Goal: Task Accomplishment & Management: Manage account settings

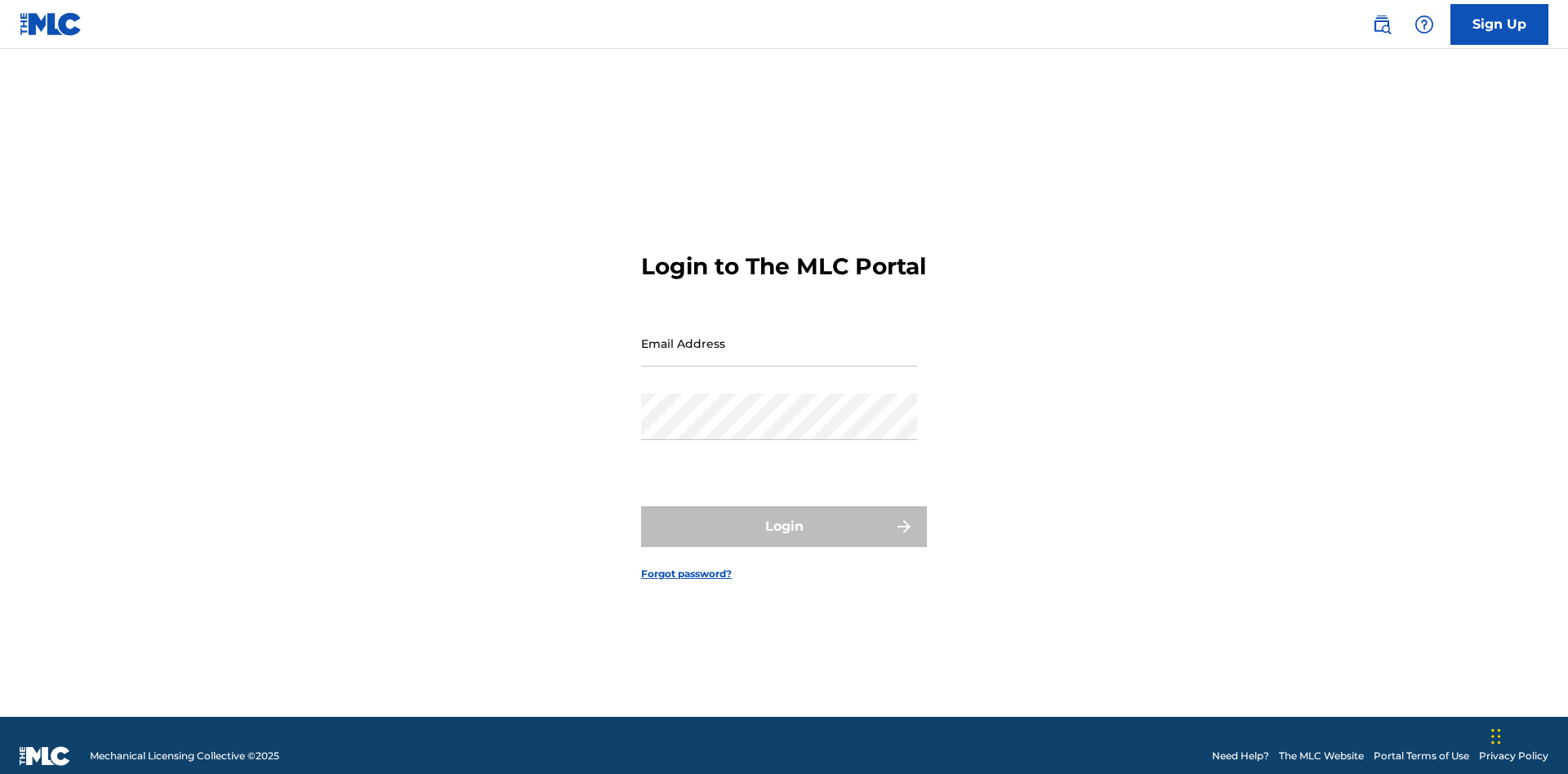
scroll to position [21, 0]
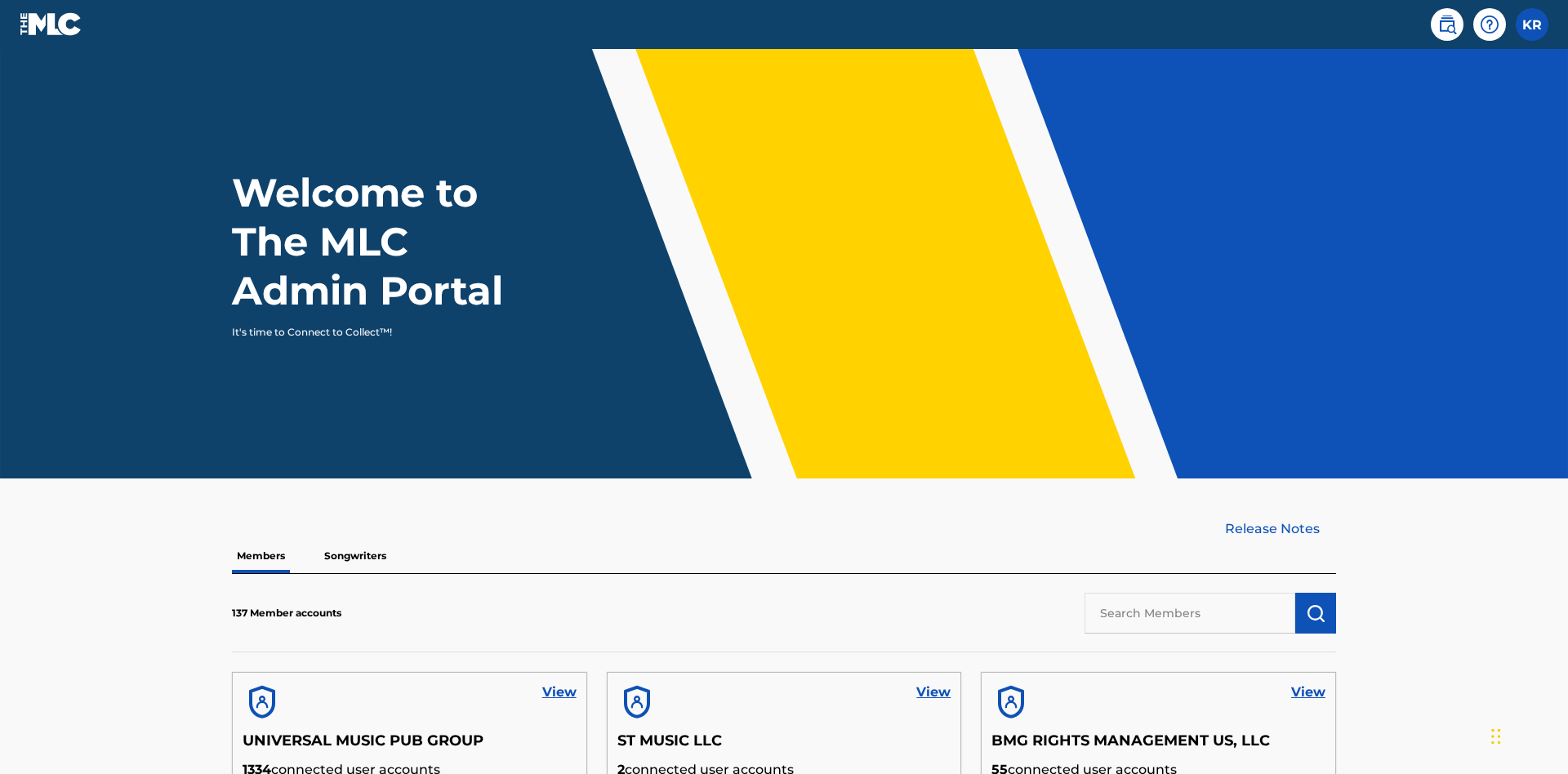
scroll to position [70, 0]
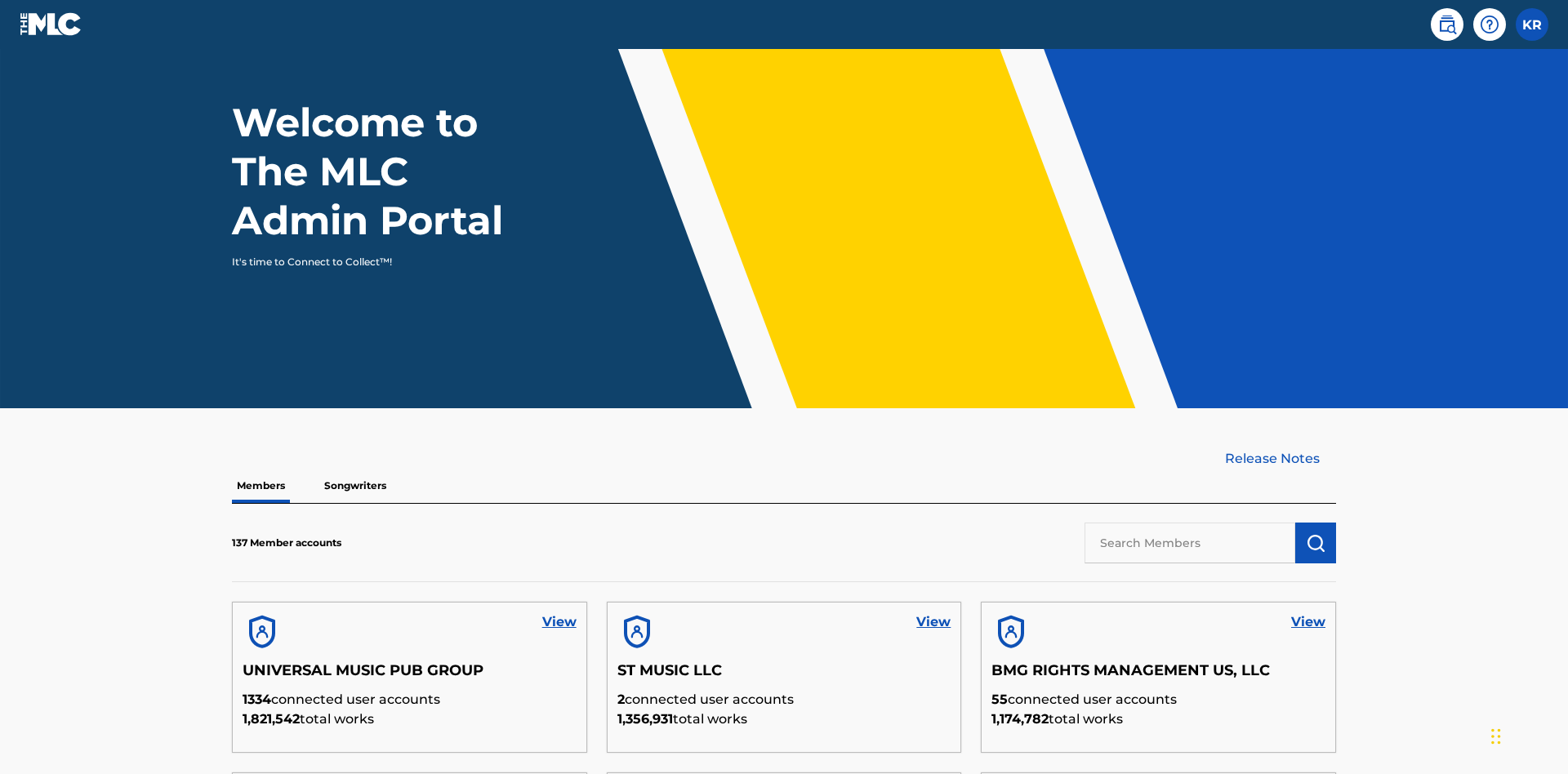
click at [1190, 523] on input "text" at bounding box center [1190, 543] width 211 height 41
click at [1315, 533] on img "submit" at bounding box center [1314, 542] width 19 height 19
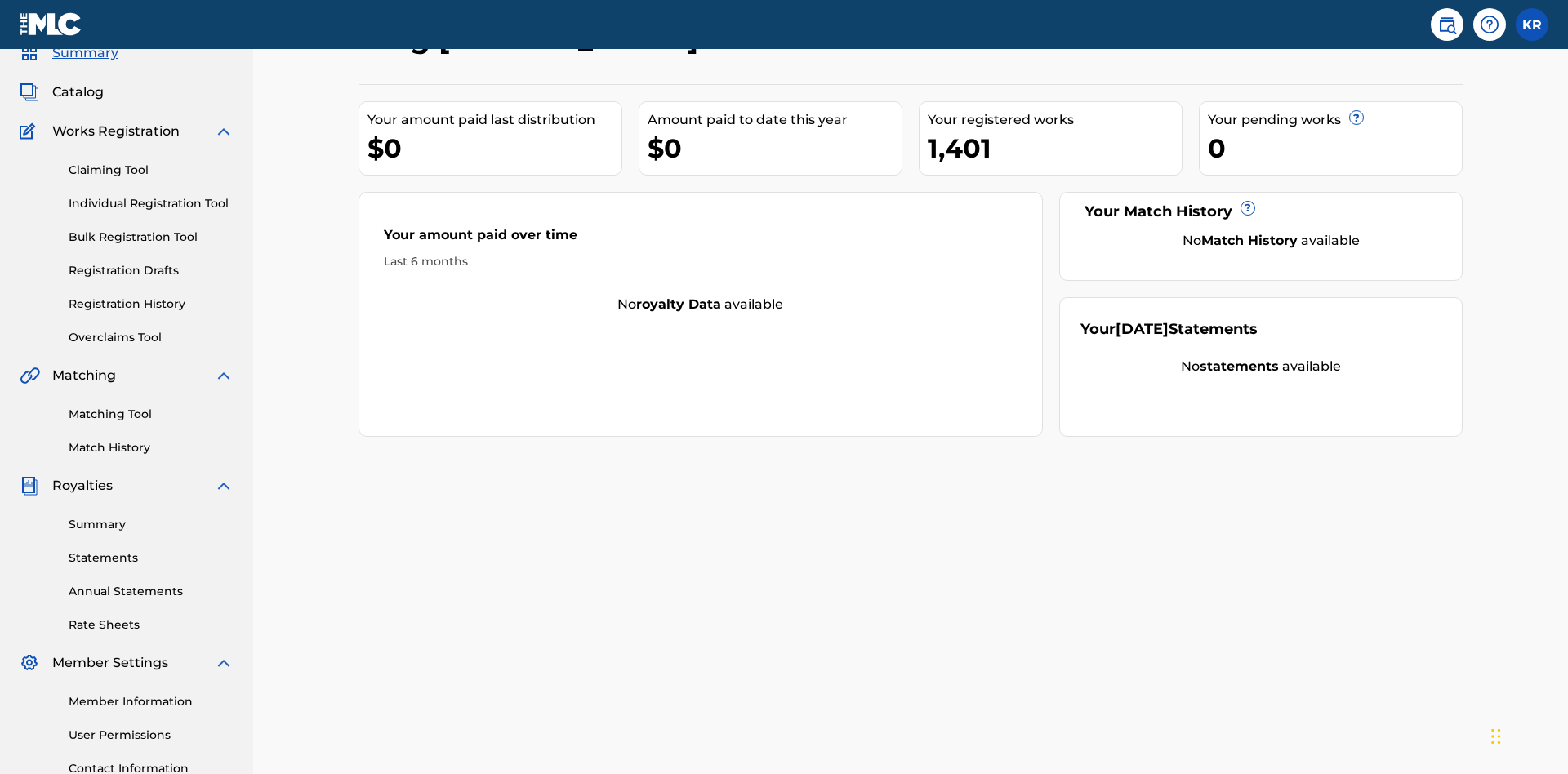
click at [151, 761] on link "Contact Information" at bounding box center [151, 769] width 165 height 17
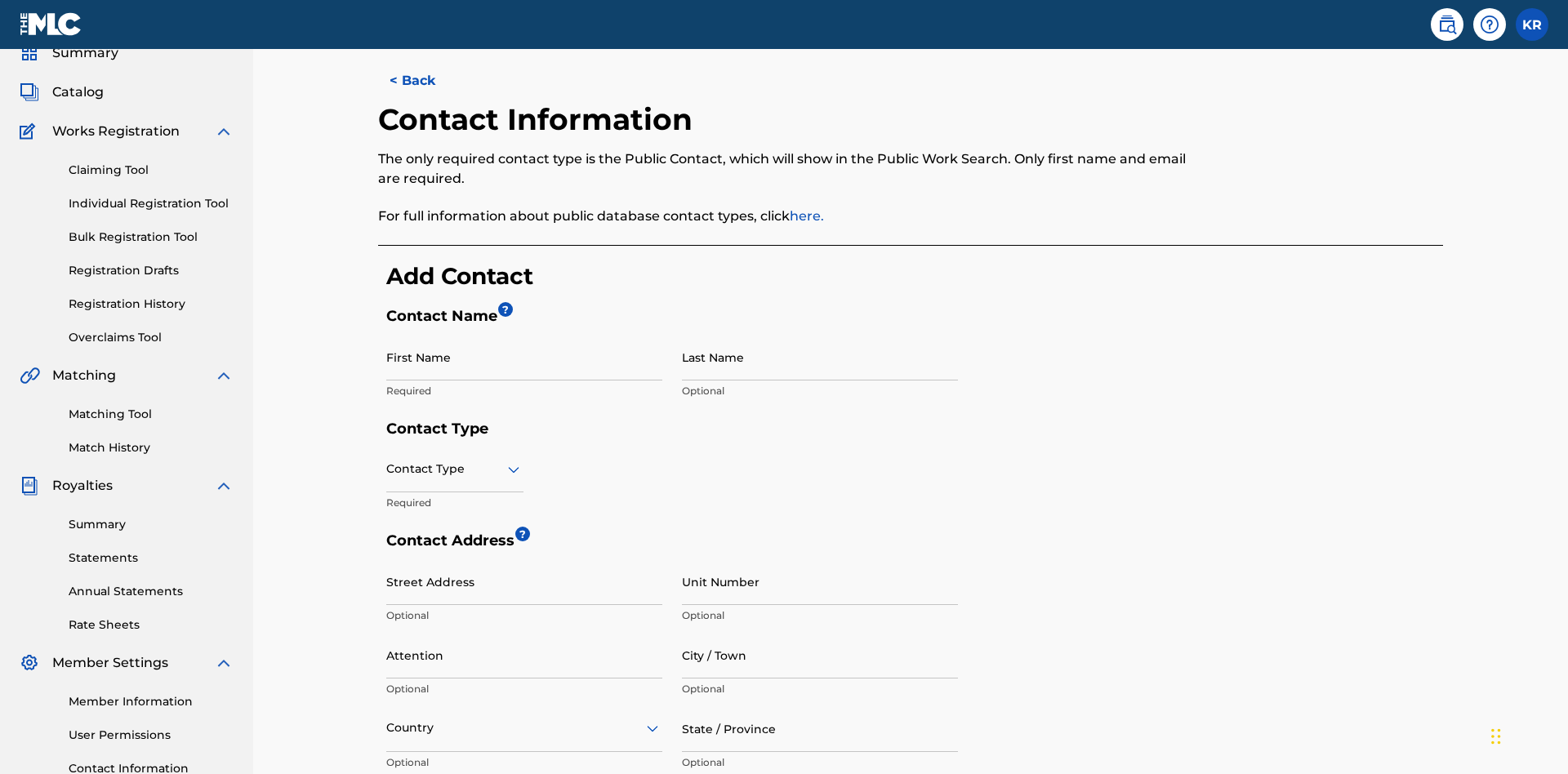
click at [525, 334] on input "First Name" at bounding box center [525, 357] width 276 height 47
type input "2025.08.28.04.22.25"
click at [820, 334] on input "Last Name" at bounding box center [820, 357] width 276 height 47
type input "2025.08.28.04.22.25"
click at [387, 460] on input "text" at bounding box center [388, 469] width 3 height 17
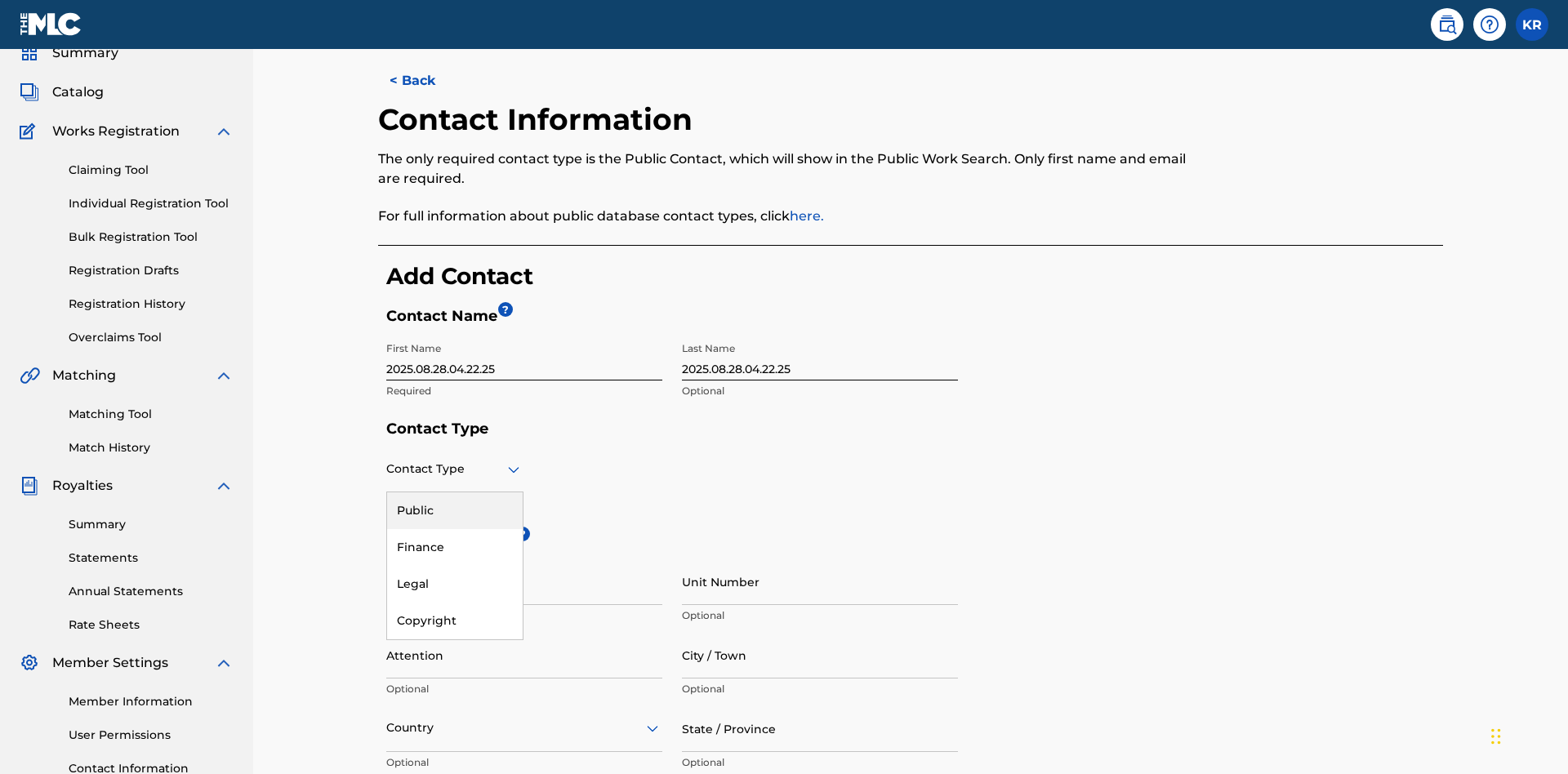
click at [455, 566] on div "Legal" at bounding box center [455, 584] width 136 height 37
click at [820, 632] on input "City / Town" at bounding box center [820, 655] width 276 height 47
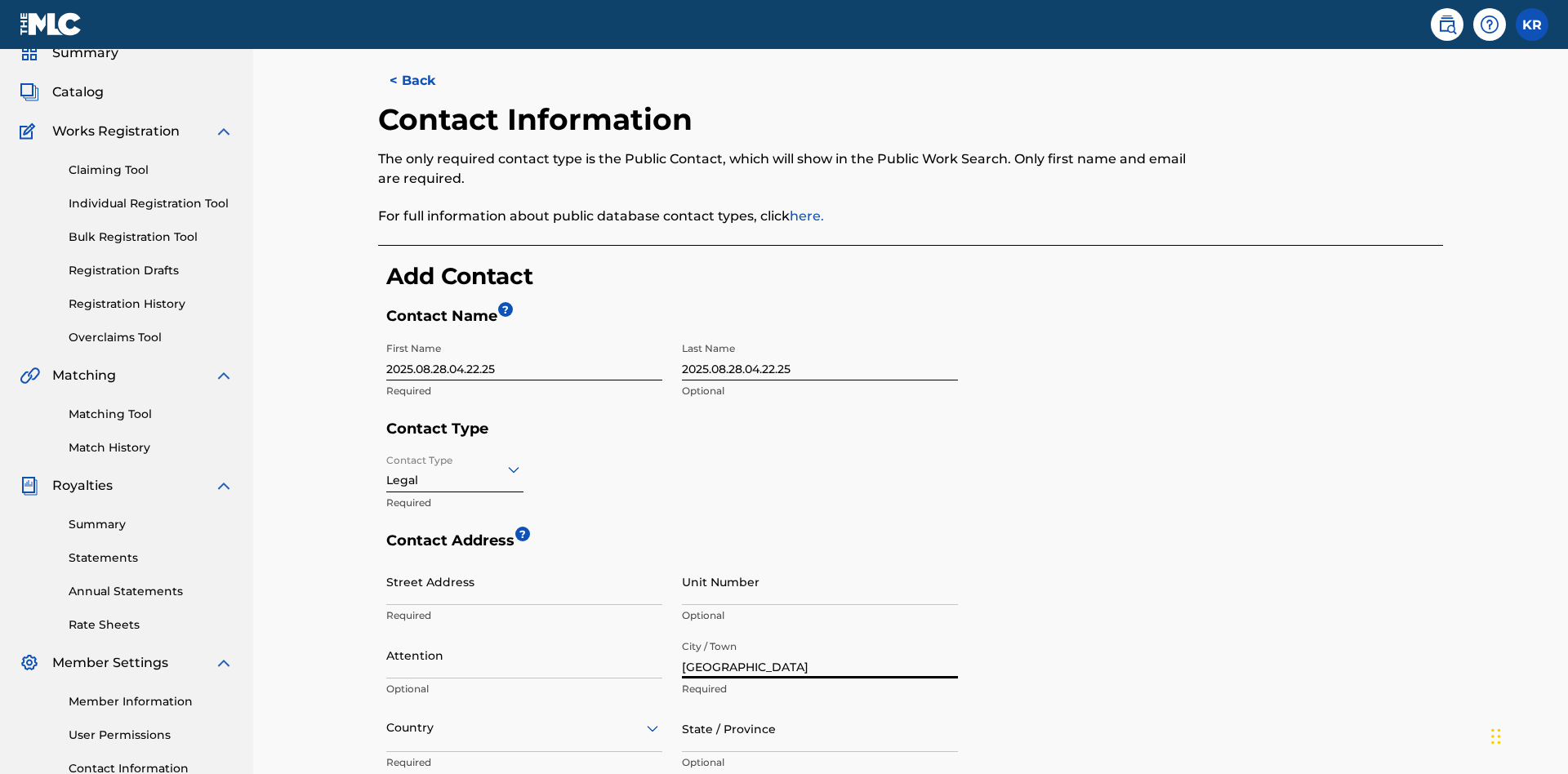
type input "[GEOGRAPHIC_DATA]"
click at [525, 559] on input "Street Address" at bounding box center [525, 582] width 276 height 47
type input "[STREET_ADDRESS]"
click at [820, 559] on input "Unit Number" at bounding box center [820, 582] width 276 height 47
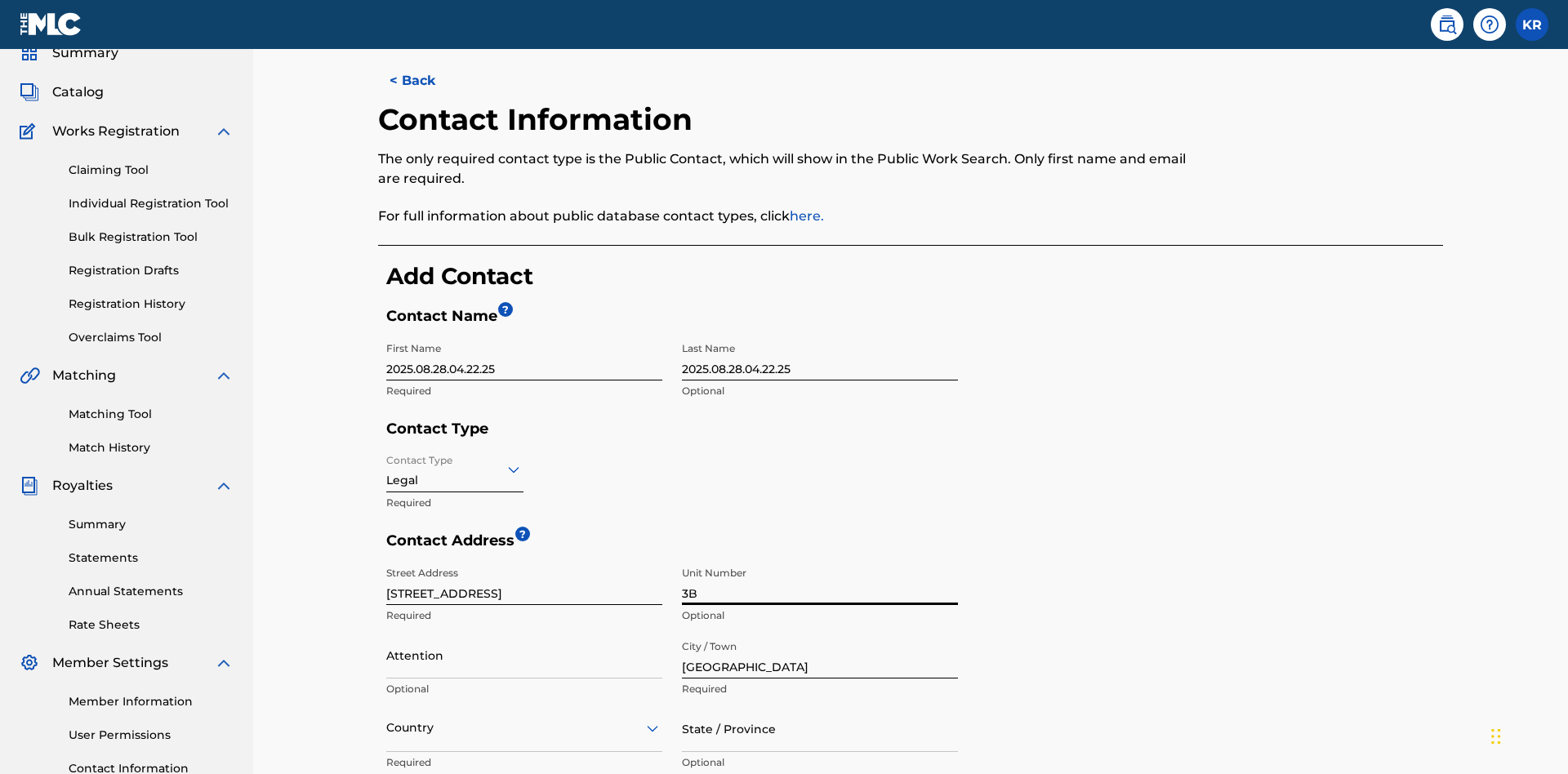
type input "3B"
click at [525, 632] on input "Attention" at bounding box center [525, 655] width 276 height 47
type input "[PERSON_NAME]"
click at [387, 720] on input "text" at bounding box center [388, 728] width 3 height 17
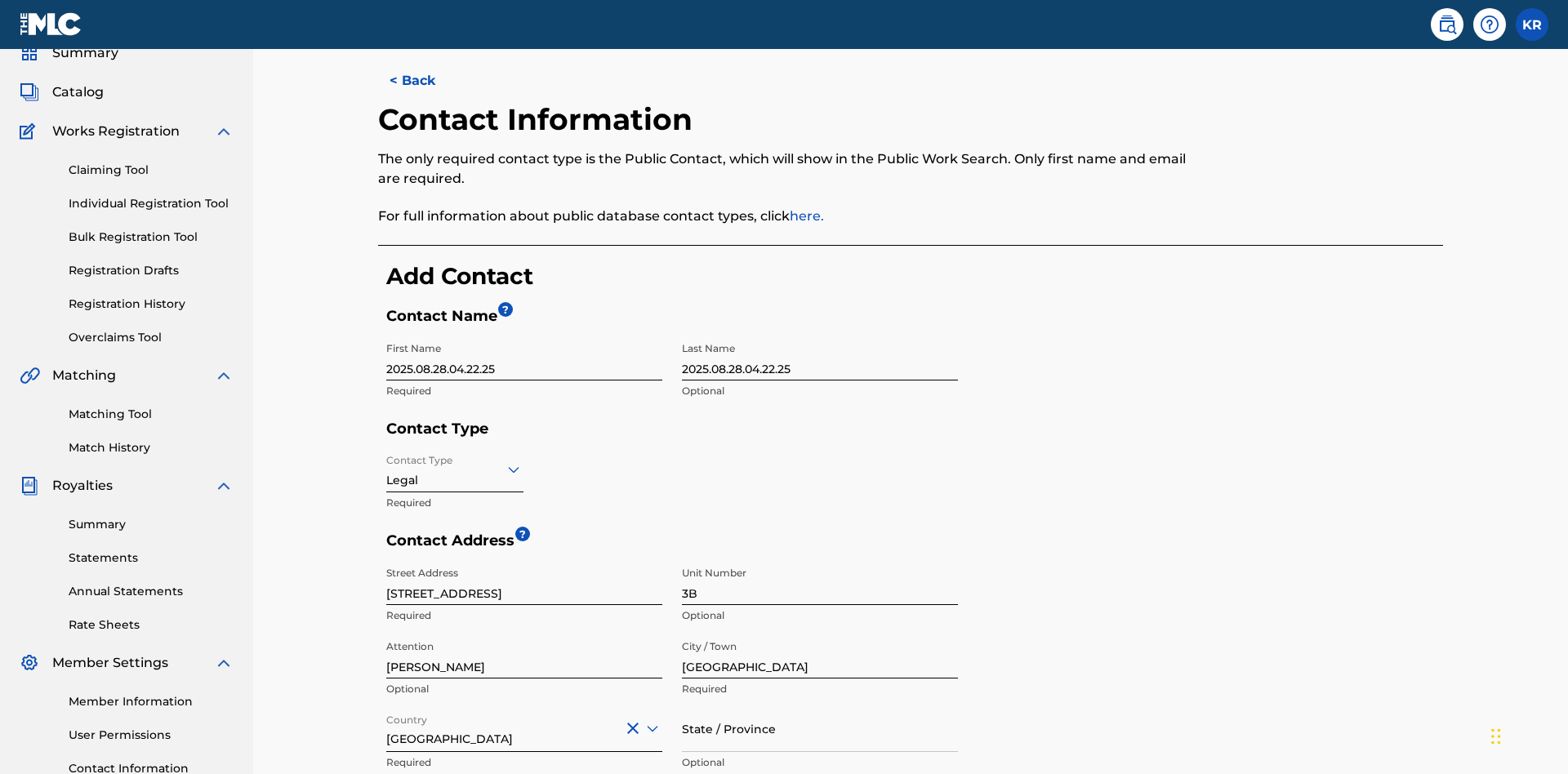
click at [820, 705] on input "State / Province" at bounding box center [820, 729] width 276 height 47
type input "Varna"
type input "V5X 2Z9"
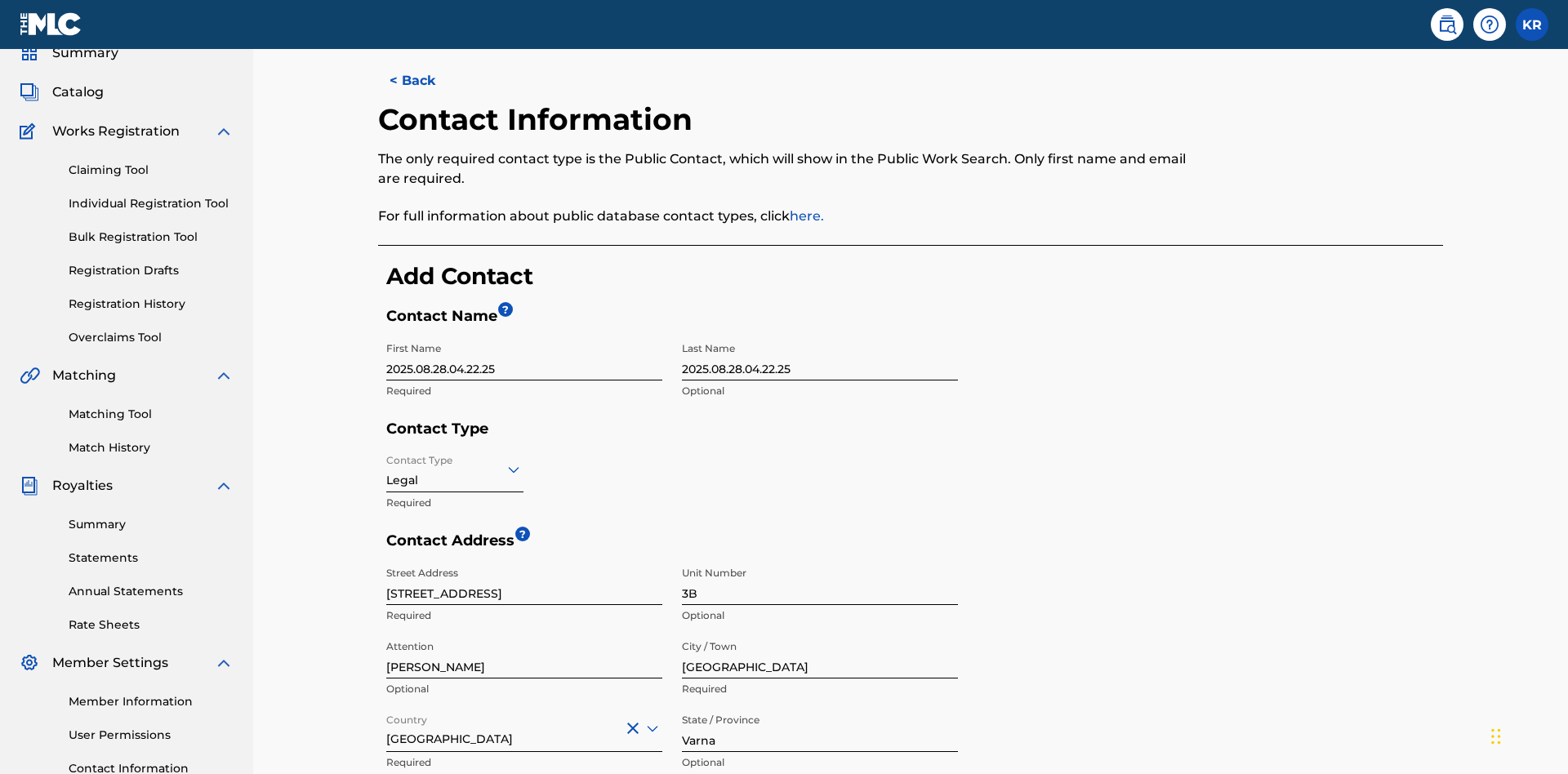
type input "202"
type input "1234567"
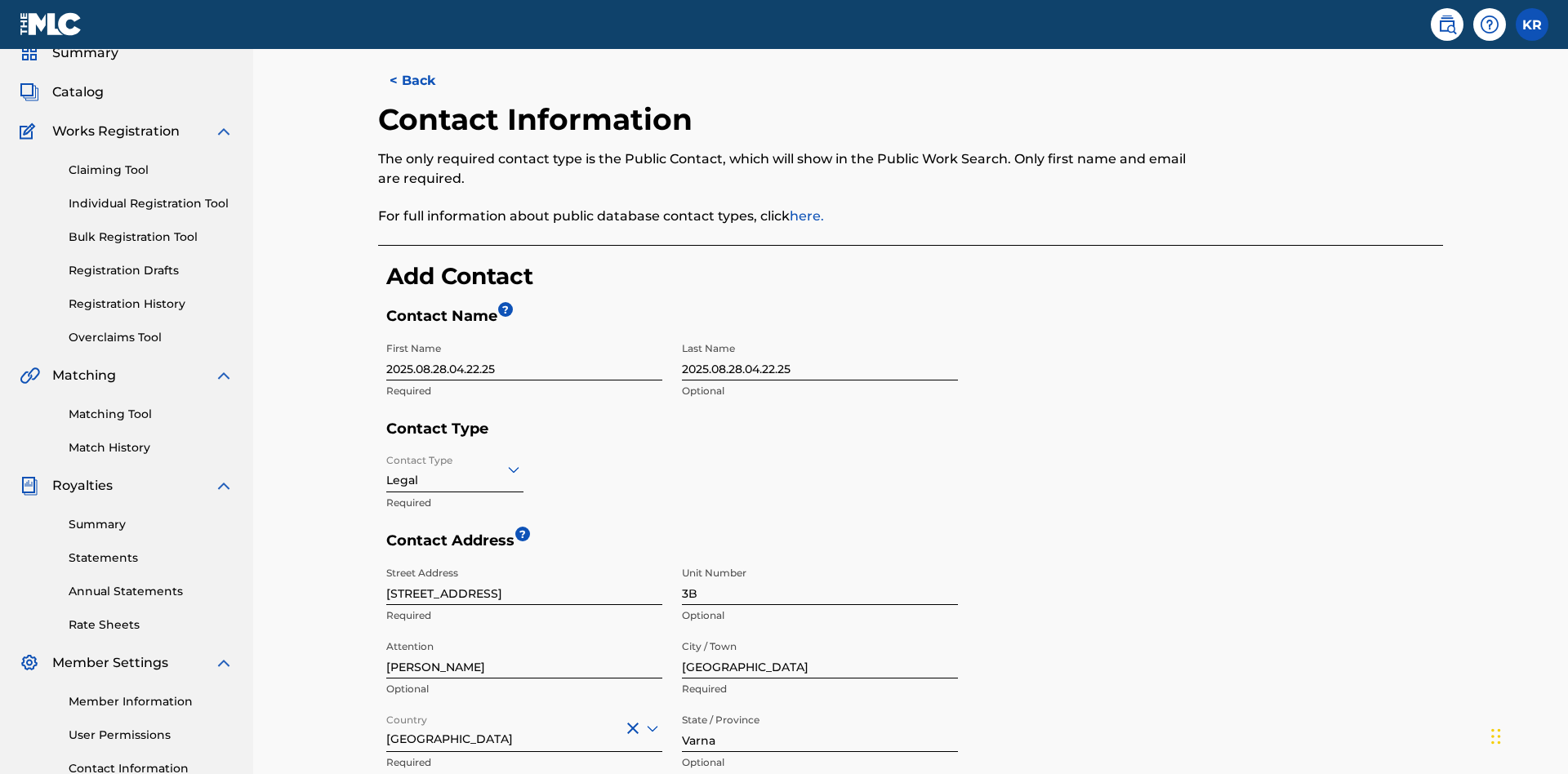
type input "[EMAIL_ADDRESS][DOMAIN_NAME]"
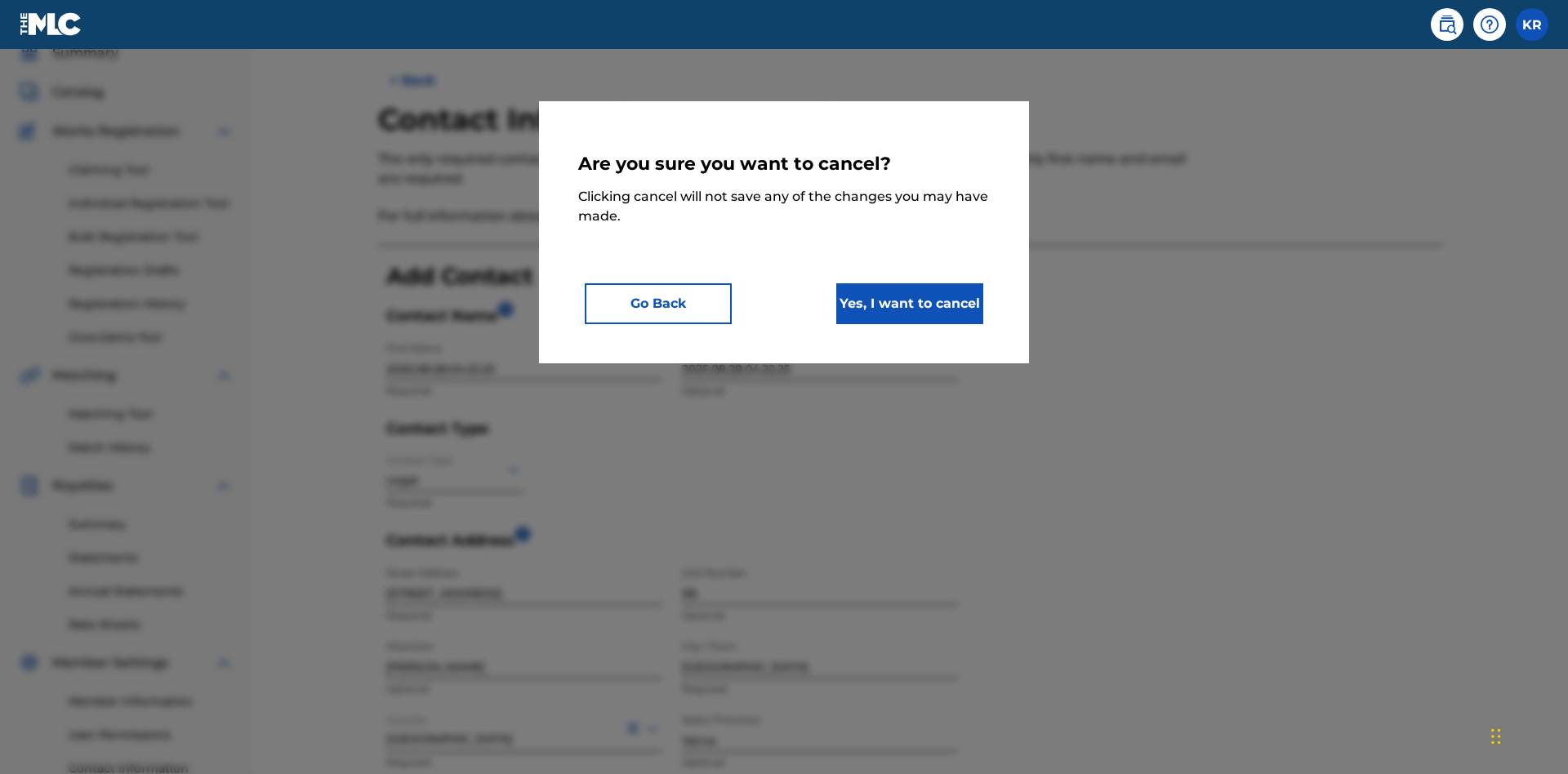
click at [910, 303] on button "Yes, I want to cancel" at bounding box center [910, 304] width 147 height 41
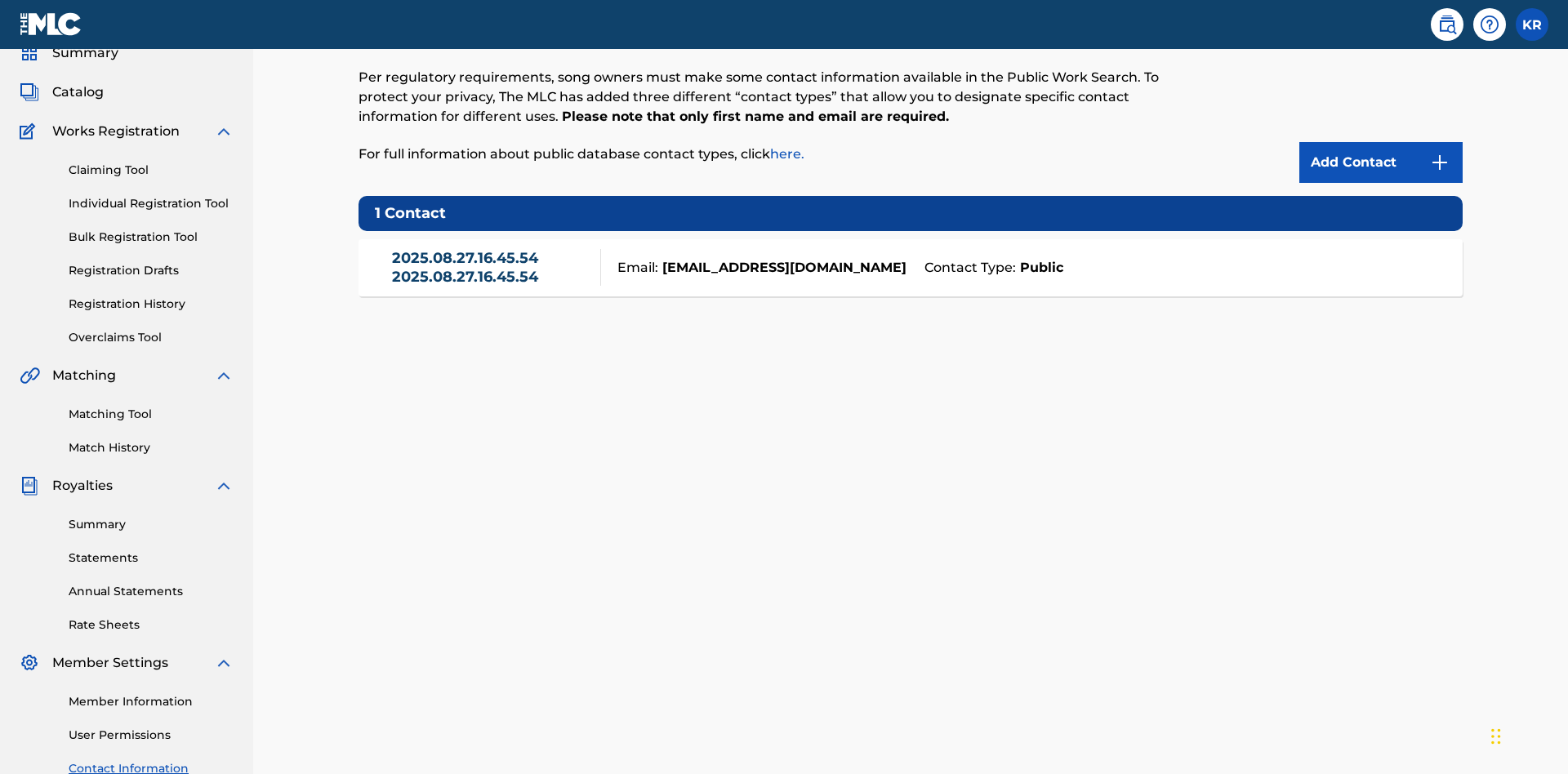
click at [910, 258] on div "Email: [EMAIL_ADDRESS][DOMAIN_NAME]" at bounding box center [758, 267] width 315 height 19
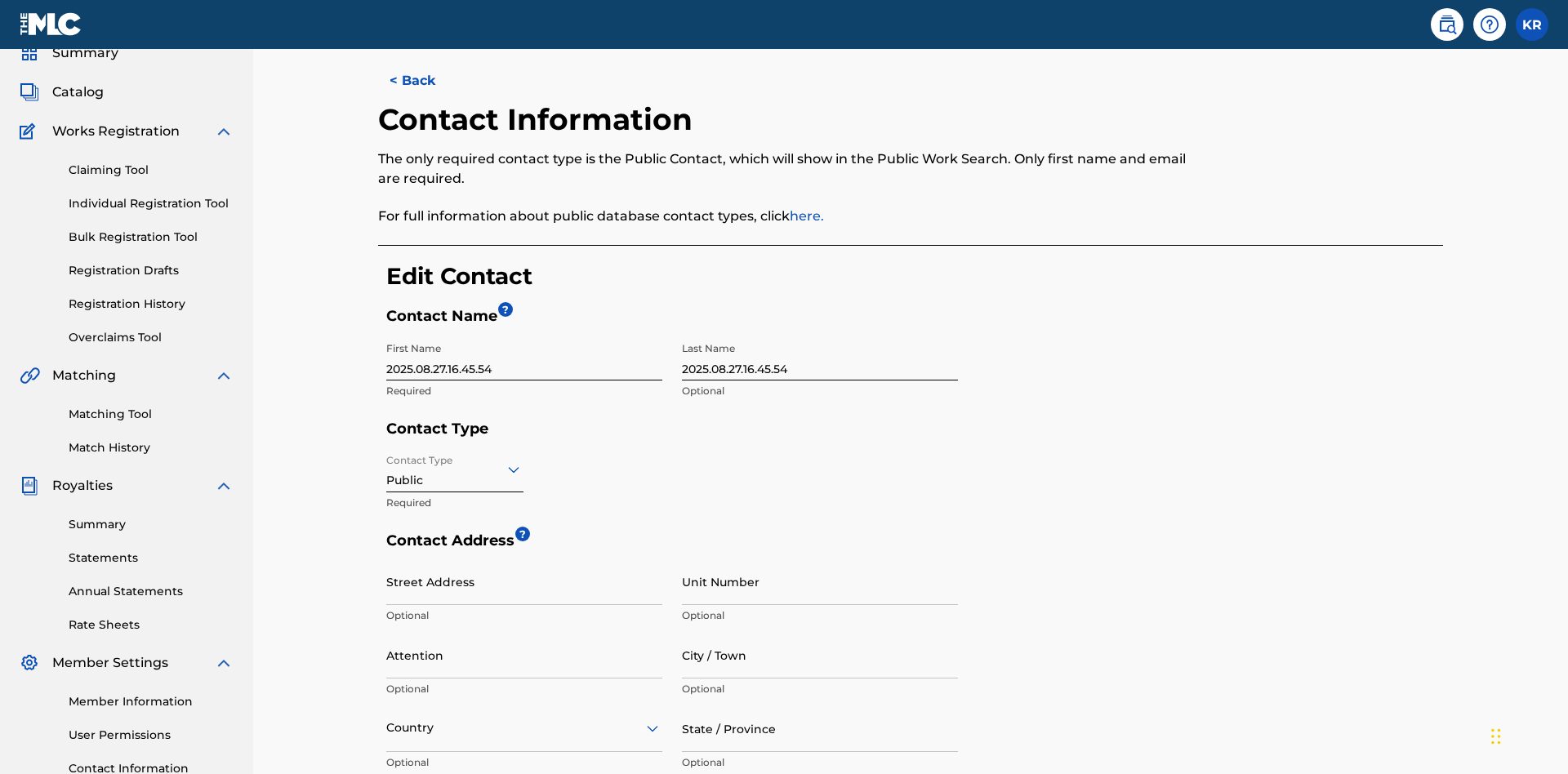
click at [525, 334] on input "2025.08.27.16.45.54" at bounding box center [525, 357] width 276 height 47
type input "2025.08.28.04.23.28"
click at [820, 334] on input "2025.08.27.16.45.54" at bounding box center [820, 357] width 276 height 47
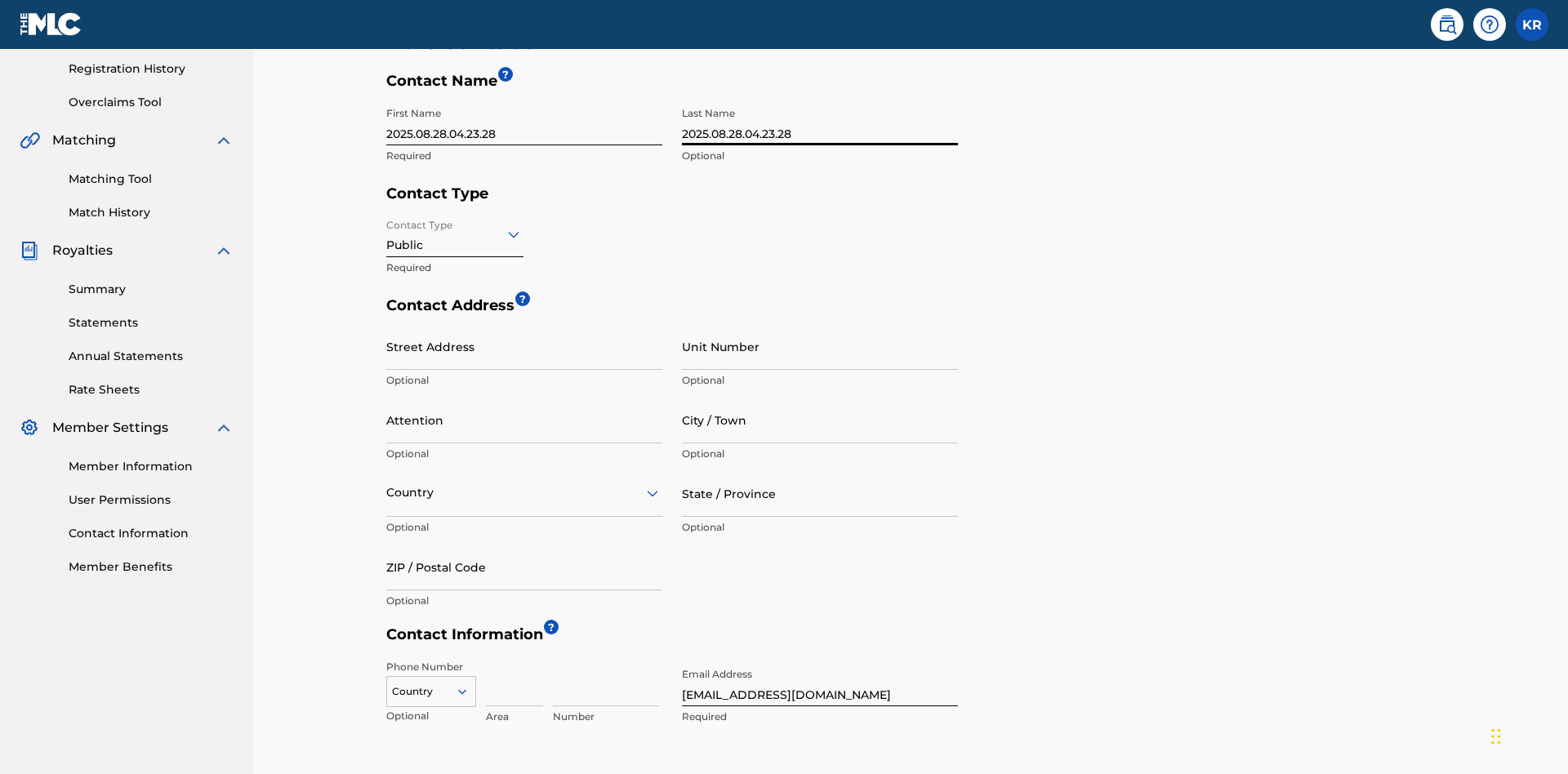
type input "2025.08.28.04.23.28"
click at [387, 225] on input "Contact Type" at bounding box center [388, 233] width 3 height 17
click at [455, 331] on div "Legal" at bounding box center [455, 349] width 136 height 37
click at [820, 397] on input "City / Town" at bounding box center [820, 420] width 276 height 47
type input "[GEOGRAPHIC_DATA]"
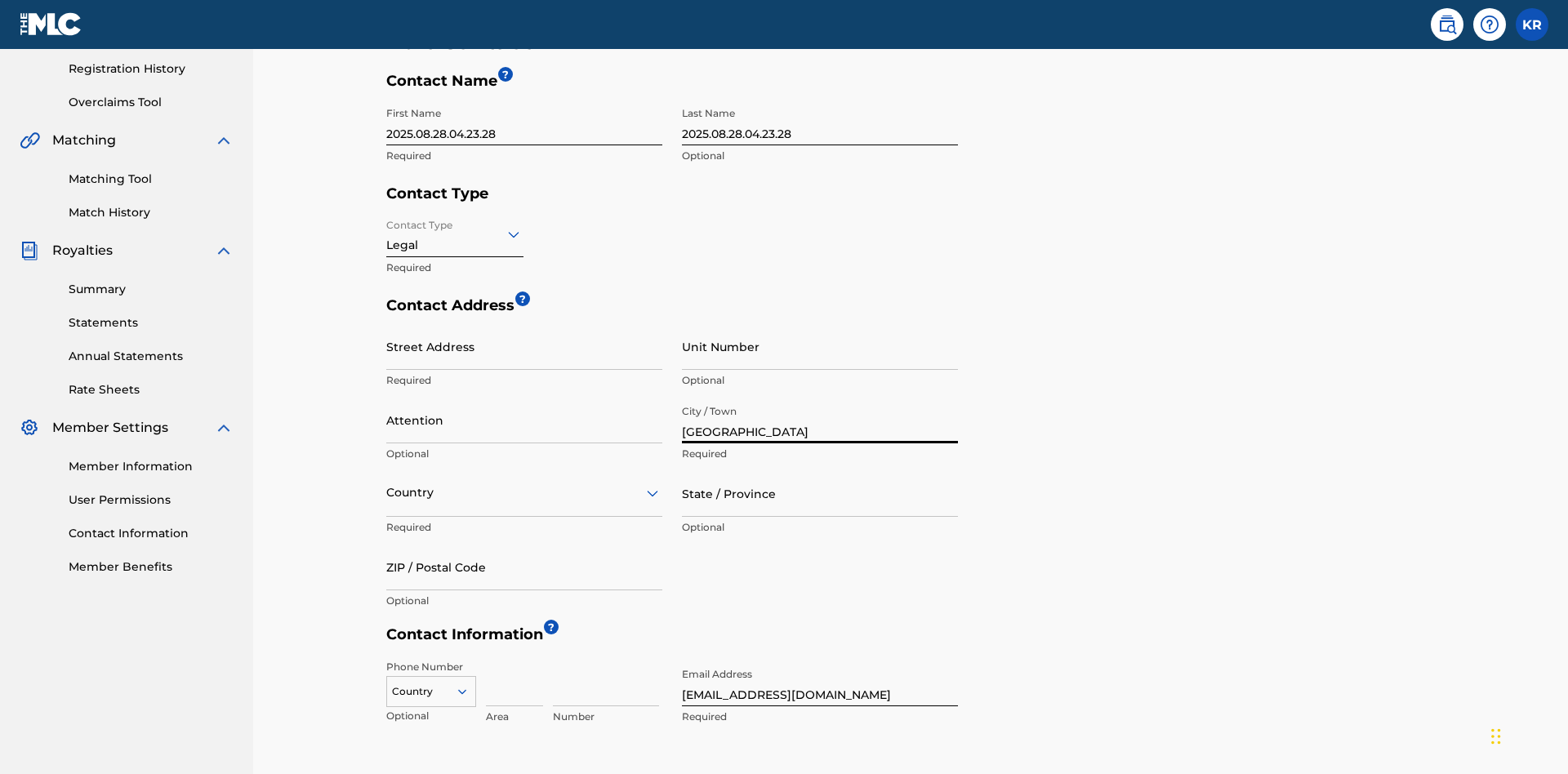
click at [525, 323] on input "Street Address" at bounding box center [525, 346] width 276 height 47
type input "[STREET_ADDRESS]"
click at [820, 323] on input "Unit Number" at bounding box center [820, 346] width 276 height 47
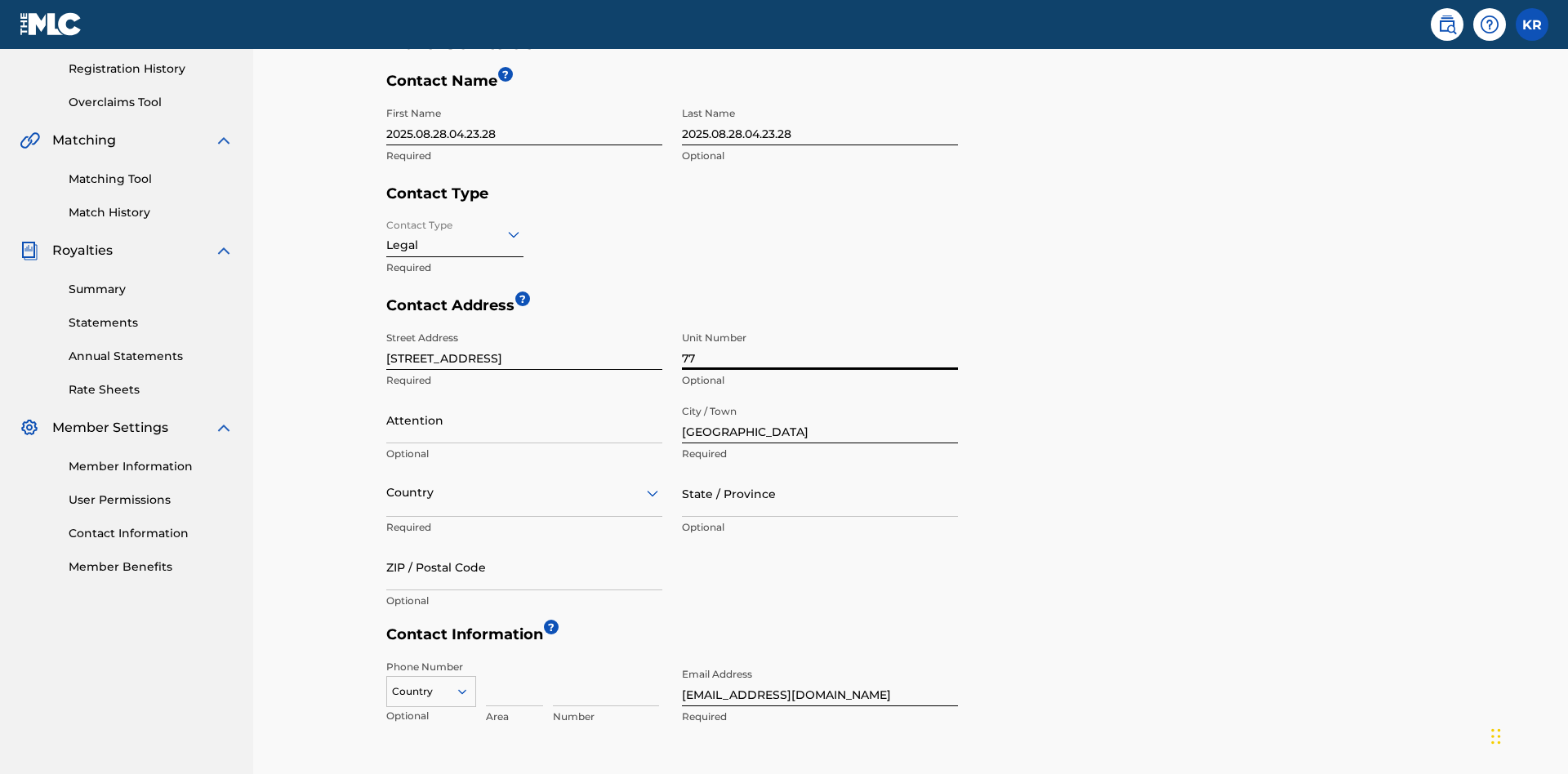
type input "77"
click at [525, 397] on input "Attention" at bounding box center [525, 420] width 276 height 47
type input "[PERSON_NAME]"
click at [387, 484] on input "text" at bounding box center [388, 493] width 3 height 17
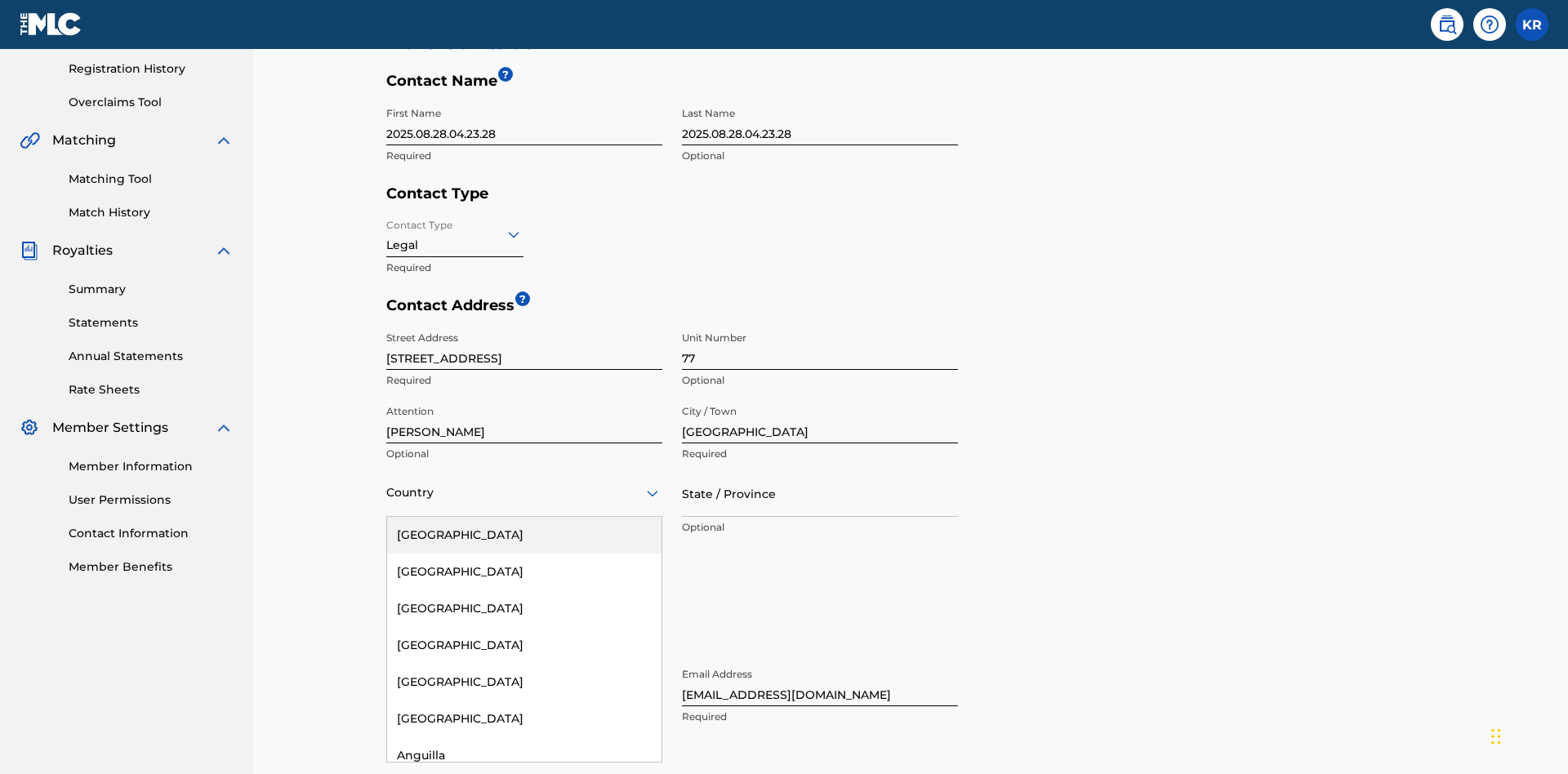
click at [820, 470] on input "State / Province" at bounding box center [820, 494] width 276 height 47
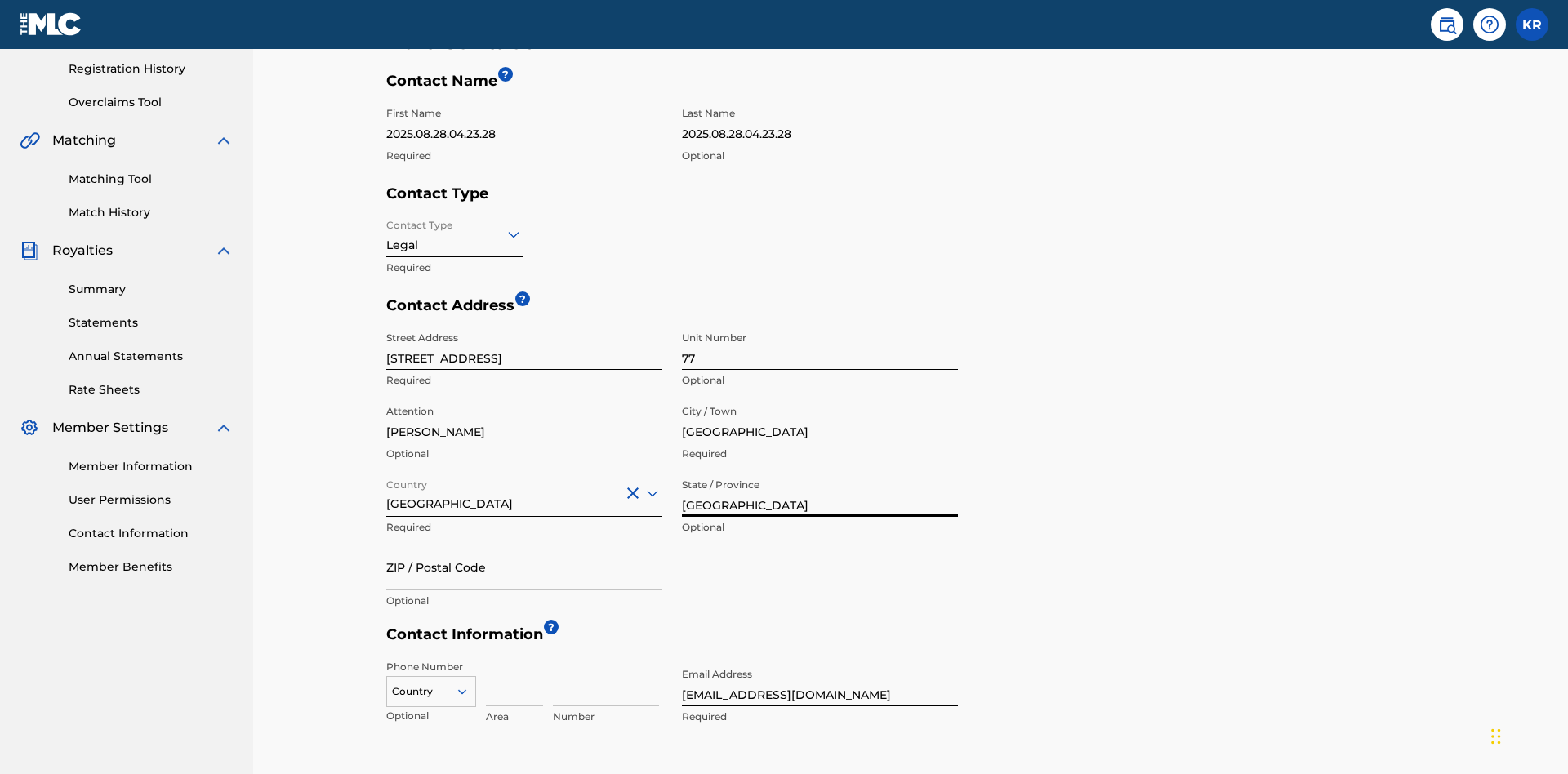
type input "[GEOGRAPHIC_DATA]"
click at [525, 544] on input "ZIP / Postal Code" at bounding box center [525, 567] width 276 height 47
type input "2060"
click at [469, 684] on icon at bounding box center [463, 692] width 15 height 15
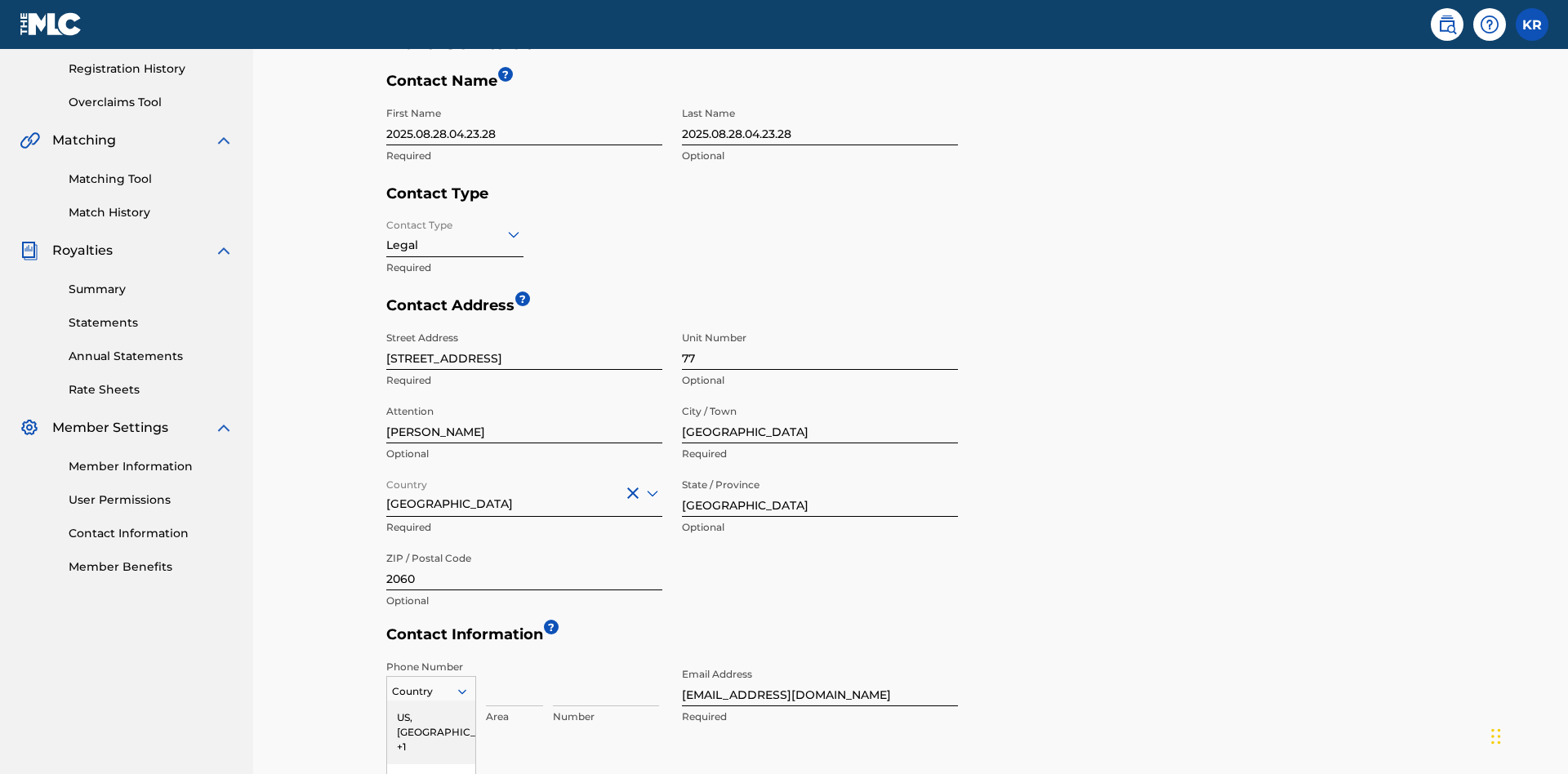
click at [515, 660] on input at bounding box center [515, 684] width 57 height 47
type input "293"
click at [606, 660] on input at bounding box center [606, 684] width 106 height 47
type input "9196900"
click at [820, 660] on input "[EMAIL_ADDRESS][DOMAIN_NAME]" at bounding box center [820, 684] width 276 height 47
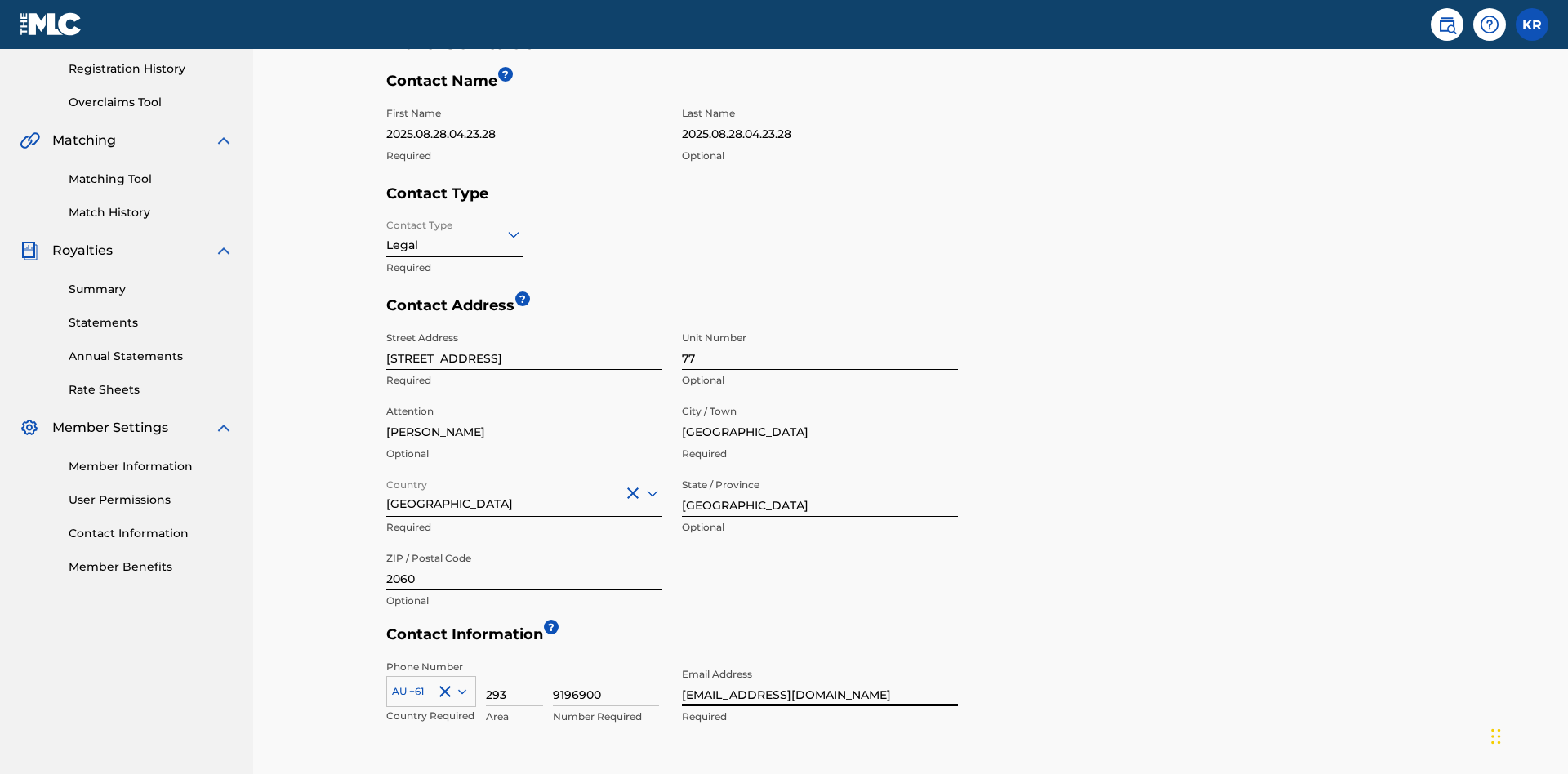
type input "[EMAIL_ADDRESS][DOMAIN_NAME]"
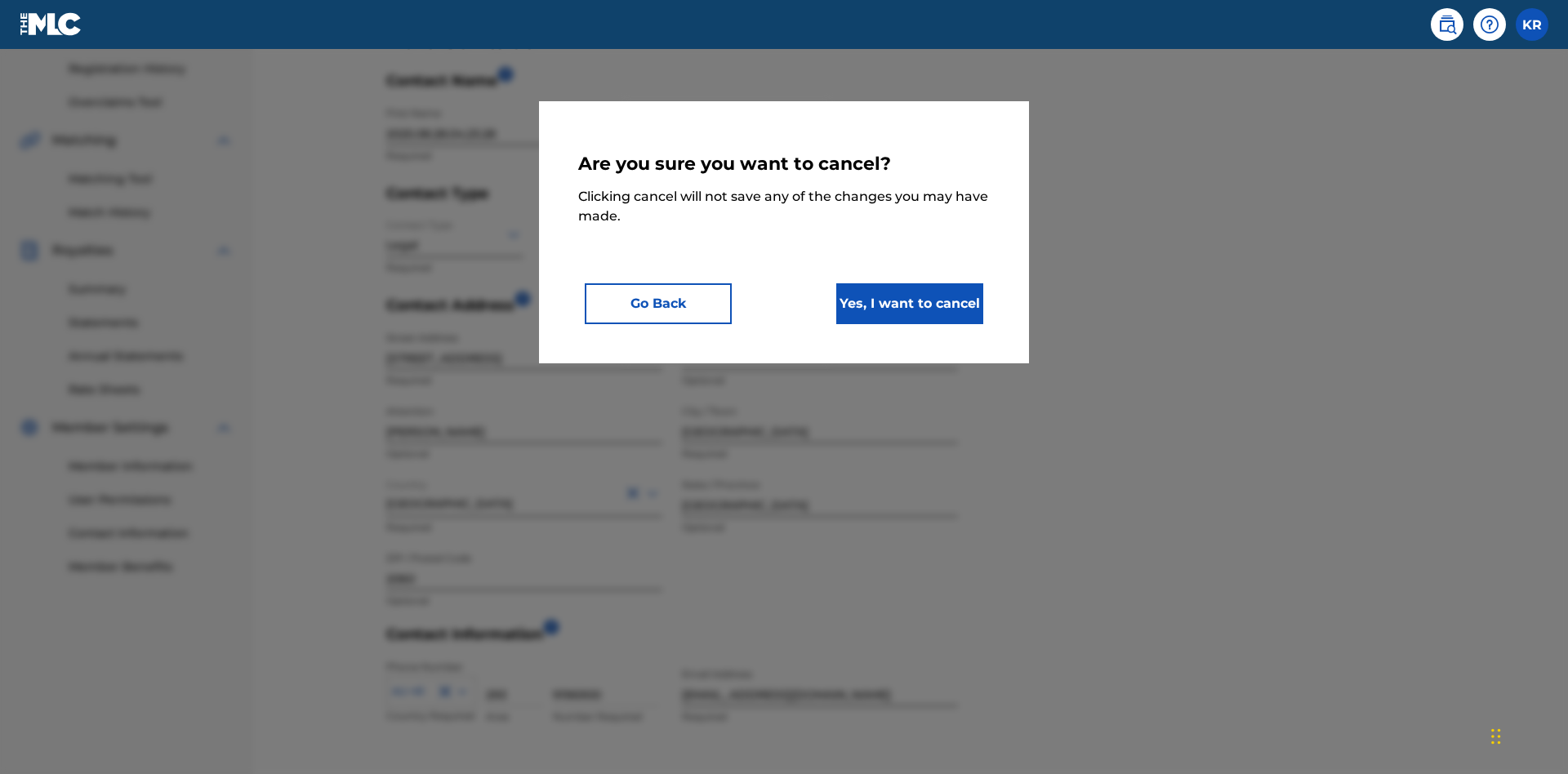
click at [910, 303] on button "Yes, I want to cancel" at bounding box center [910, 304] width 147 height 41
